Goal: Task Accomplishment & Management: Manage account settings

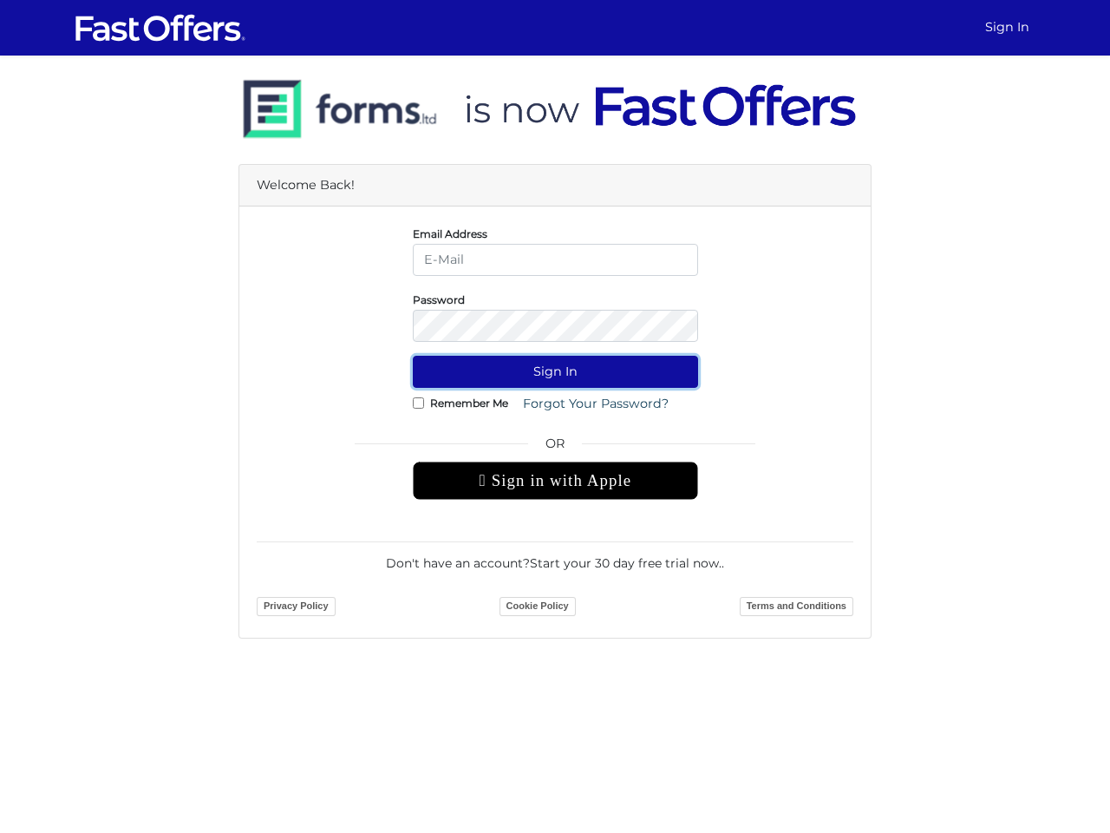
click at [555, 371] on button "Sign In" at bounding box center [555, 372] width 285 height 32
click at [555, 481] on div " Sign in with Apple" at bounding box center [555, 481] width 285 height 38
click at [555, 371] on button "Sign In" at bounding box center [555, 372] width 285 height 32
click at [555, 481] on div " Sign in with Apple" at bounding box center [555, 481] width 285 height 38
